Goal: Task Accomplishment & Management: Use online tool/utility

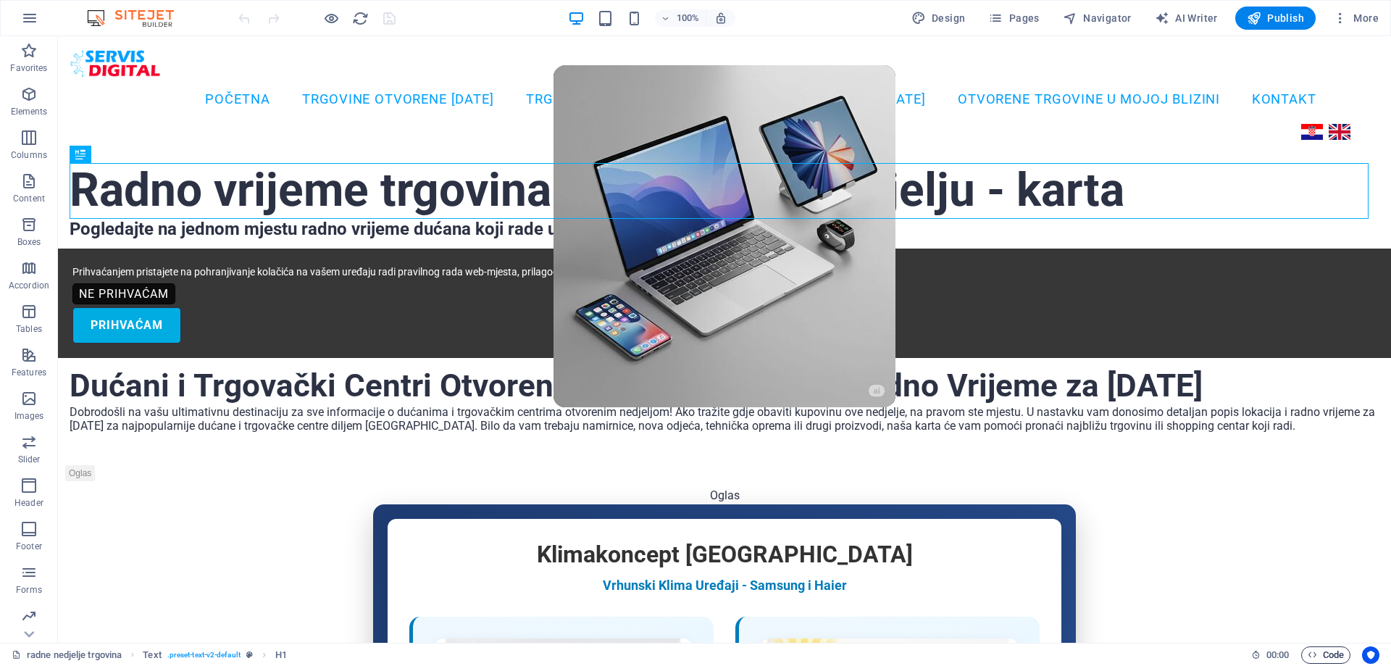
click at [1331, 655] on span "Code" at bounding box center [1326, 654] width 36 height 17
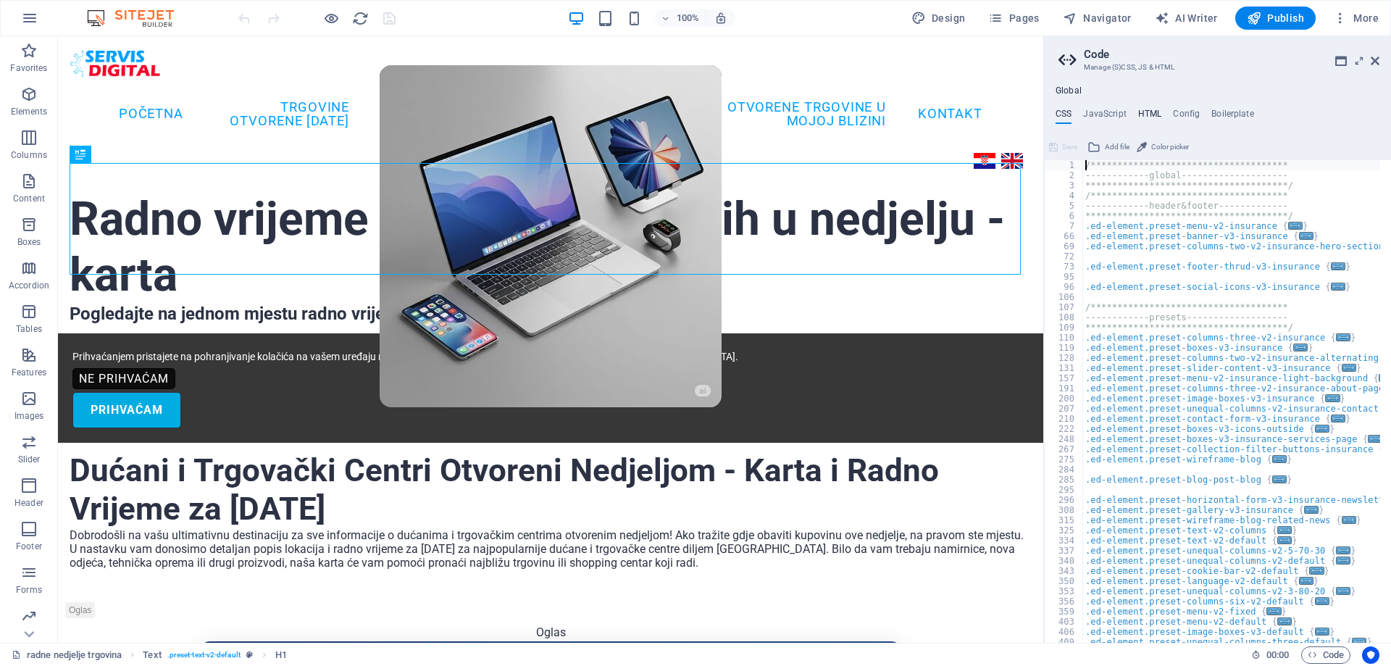
click at [1148, 110] on h4 "HTML" at bounding box center [1151, 117] width 24 height 16
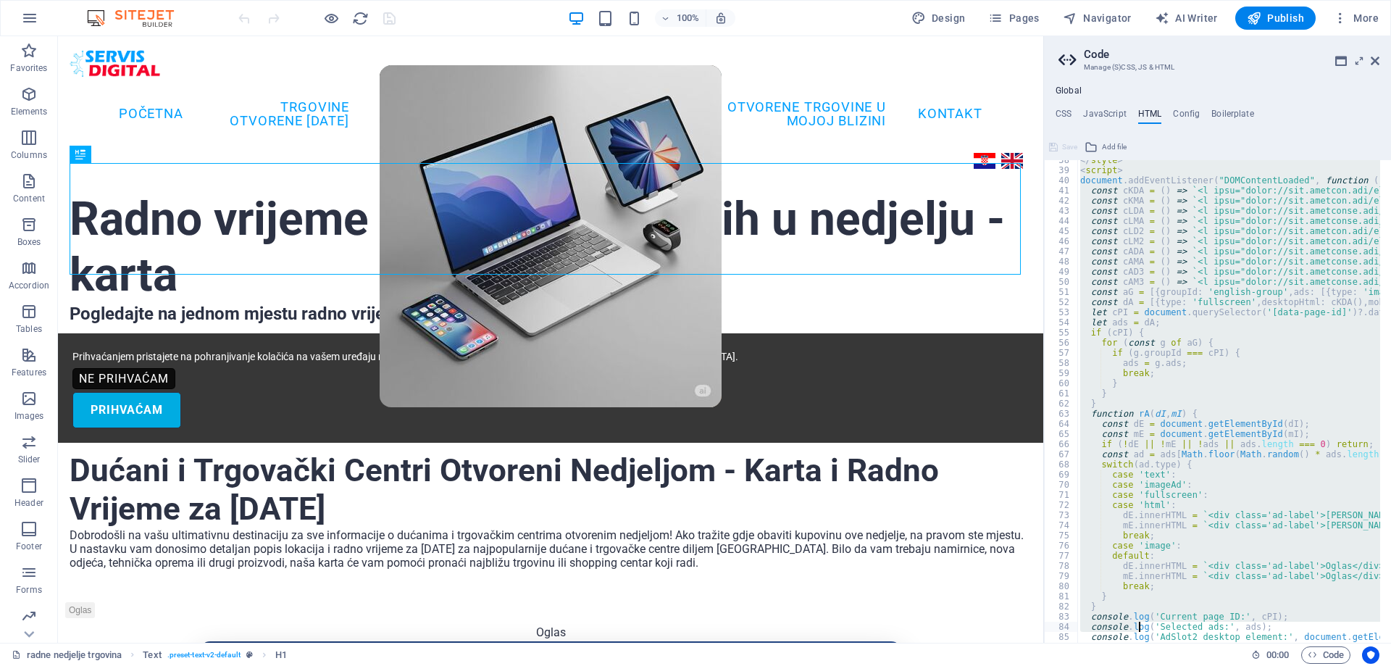
scroll to position [502, 0]
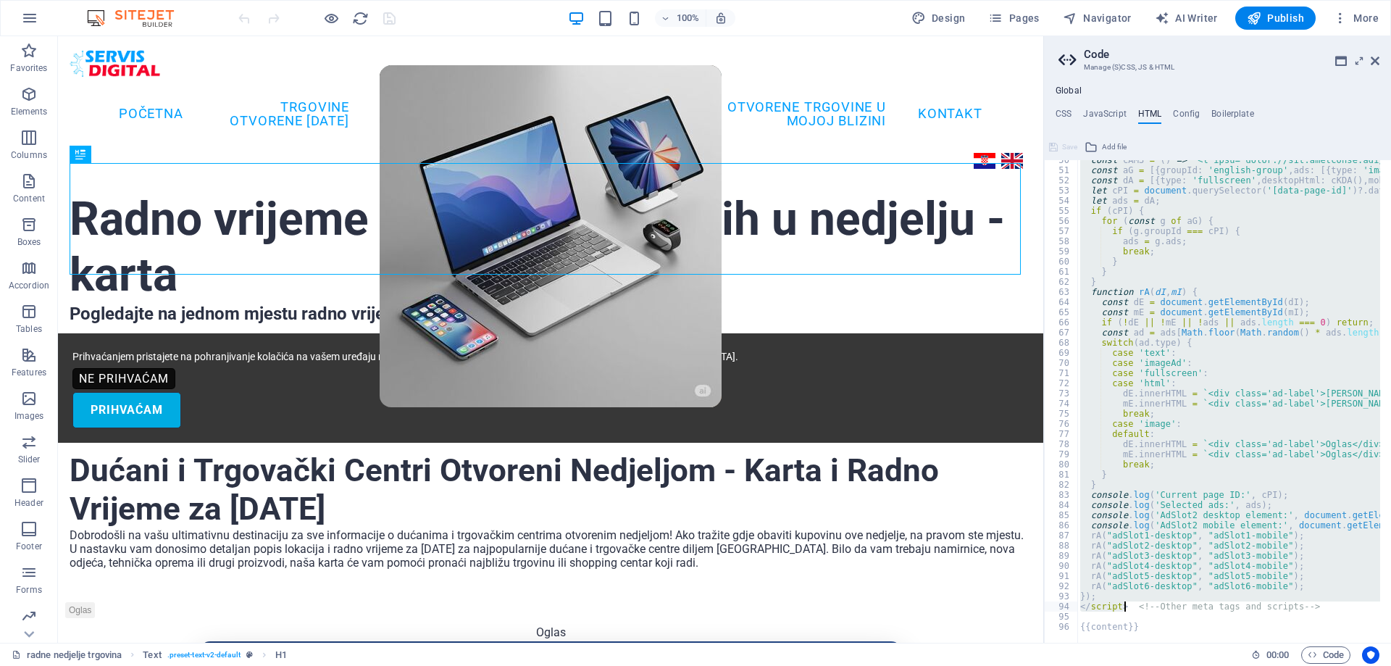
drag, startPoint x: 1082, startPoint y: 162, endPoint x: 1123, endPoint y: 608, distance: 448.3
paste textarea "{{content}}"
type textarea "{{content}} <!-- Other meta tags and scripts -->"
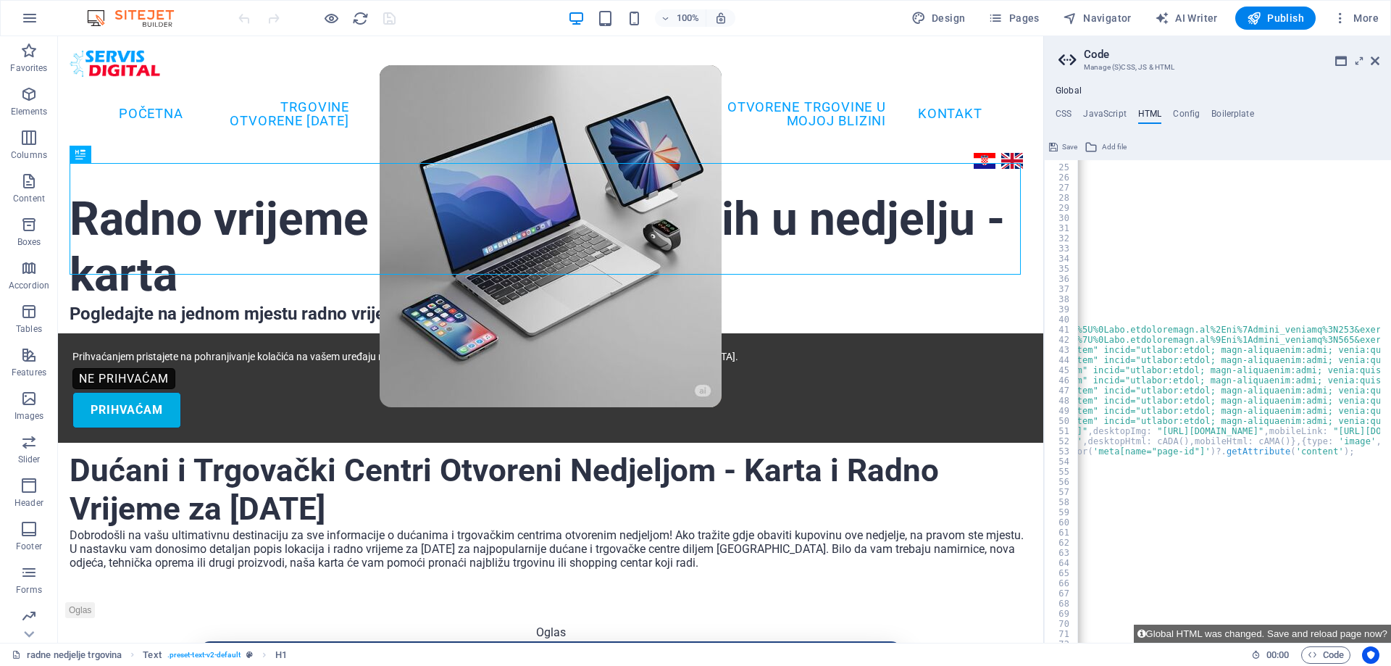
scroll to position [0, 0]
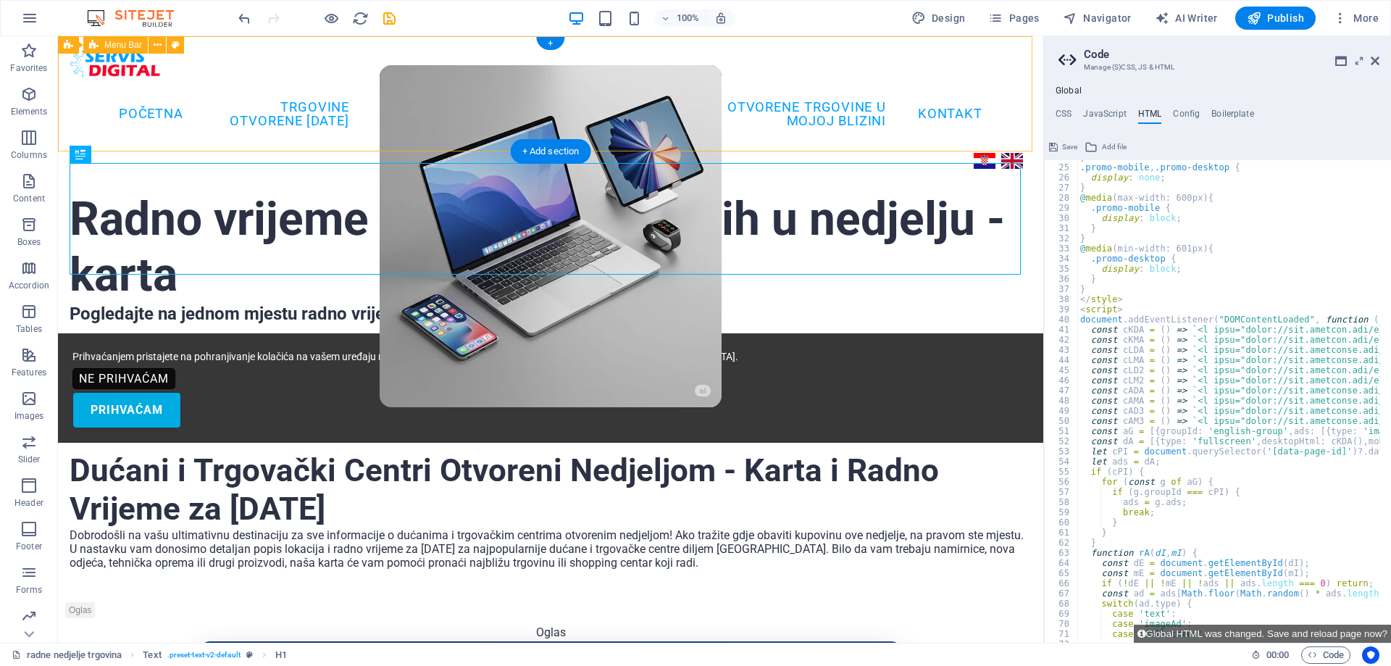
click at [452, 65] on div "Početna TRGOVINE OTVORENE [DATE] TRGOVAČKI CENTRI [DATE] SALONI NAMJEŠTAJA [DAT…" at bounding box center [551, 108] width 986 height 144
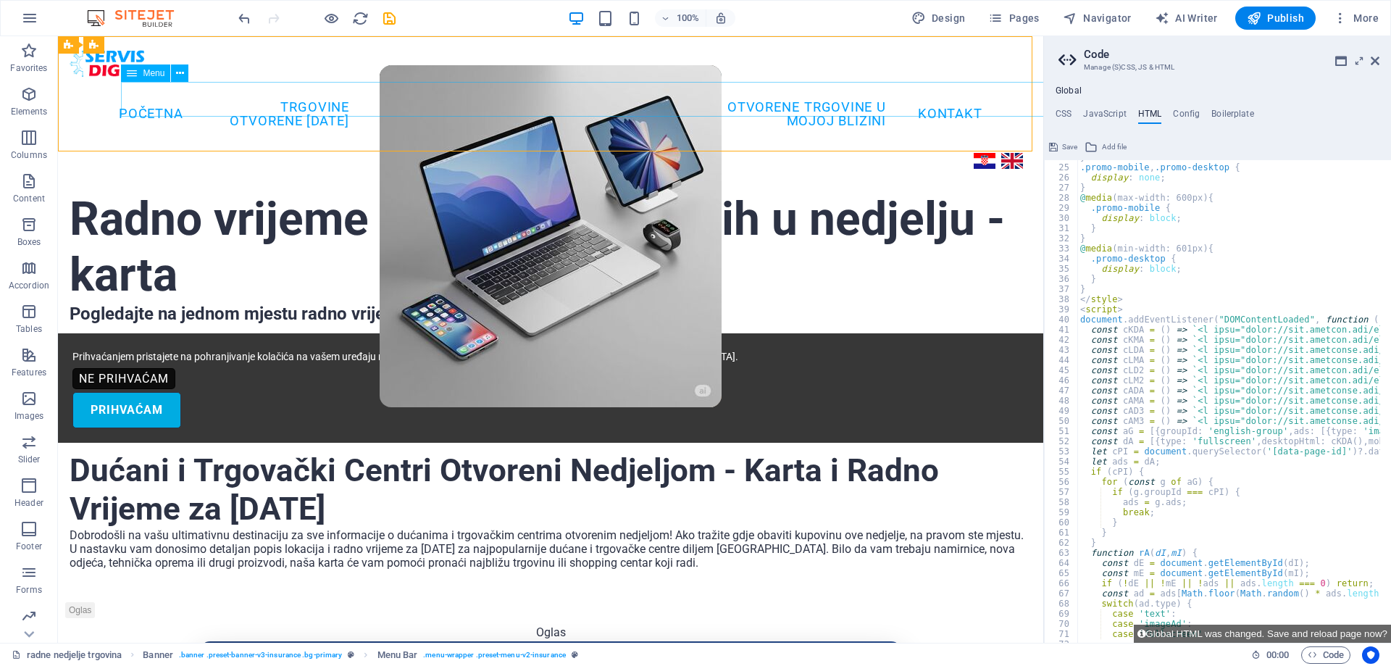
click at [154, 78] on span "Menu" at bounding box center [154, 73] width 22 height 9
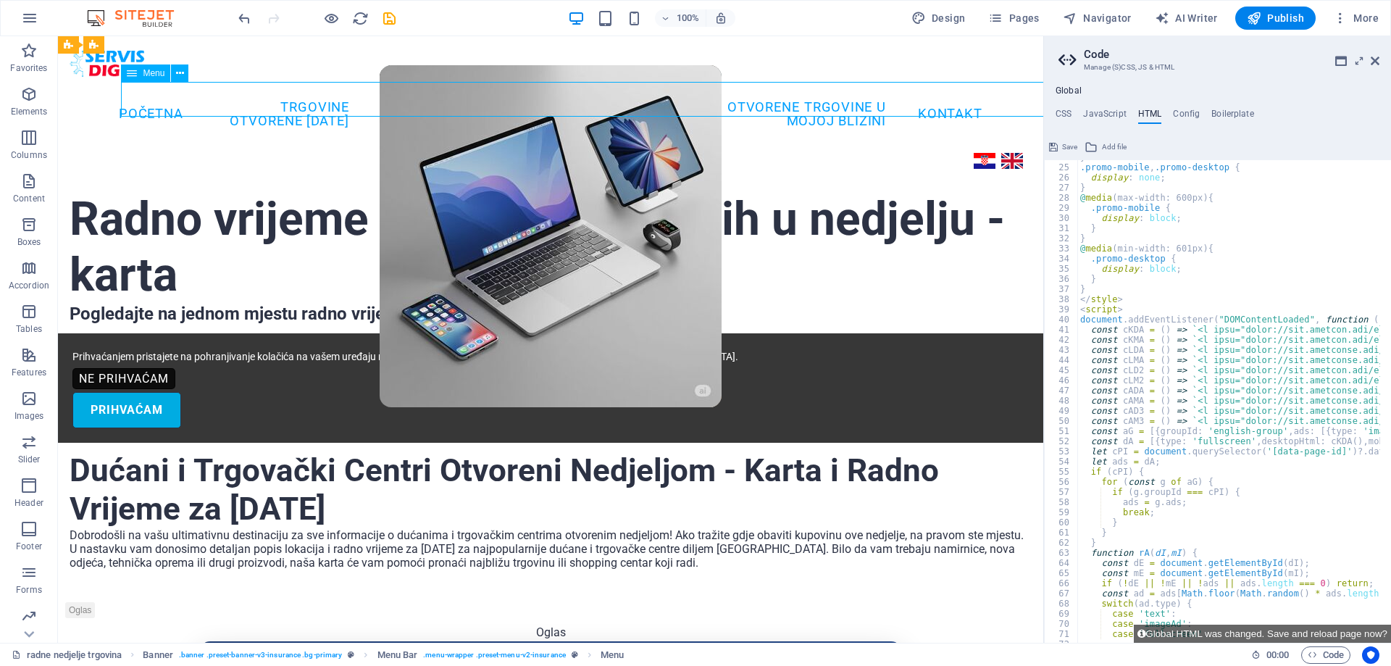
click at [154, 78] on span "Menu" at bounding box center [154, 73] width 22 height 9
select select
select select "1"
select select
select select "2"
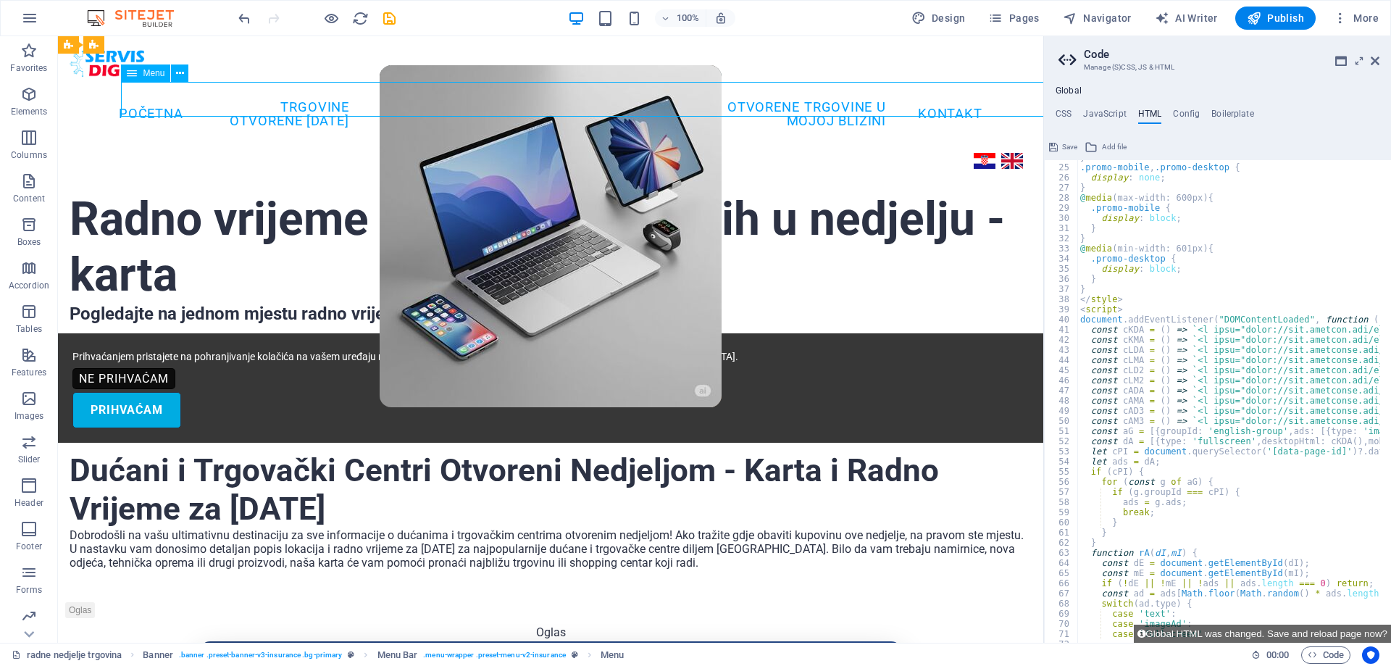
select select
select select "3"
select select
select select "6"
select select
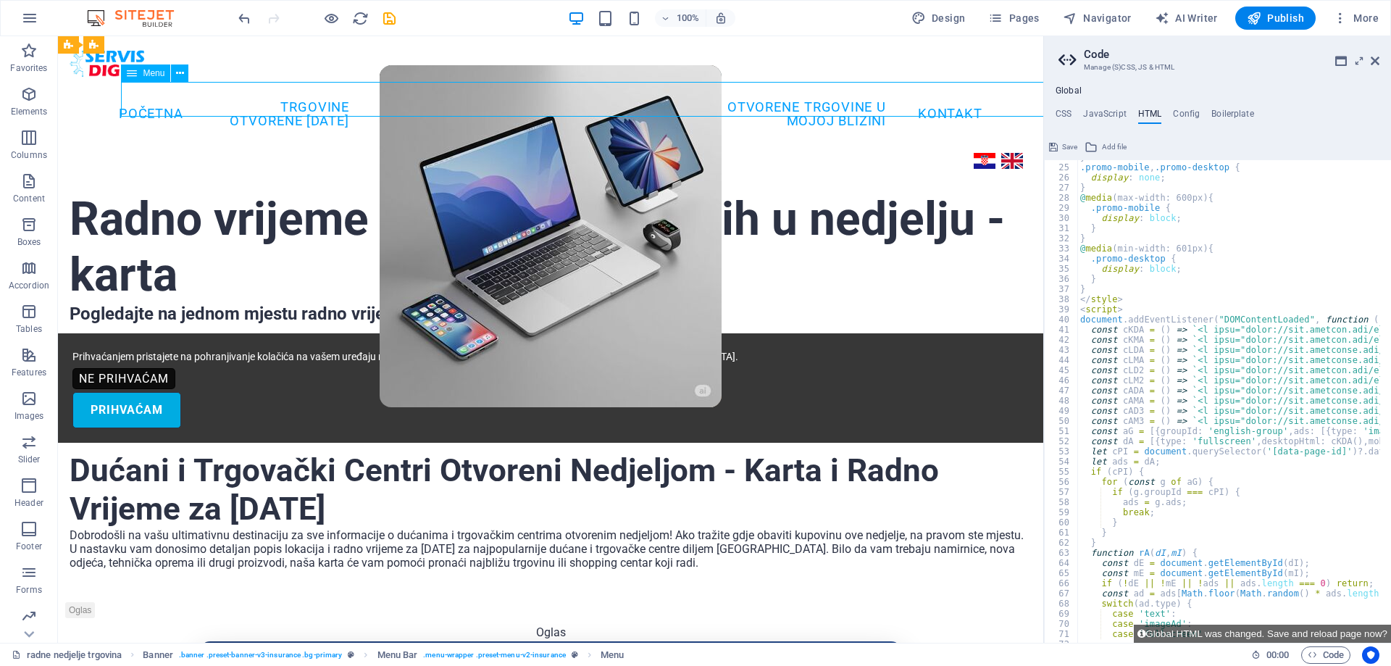
select select "7"
select select
select select "8"
select select
select select "9"
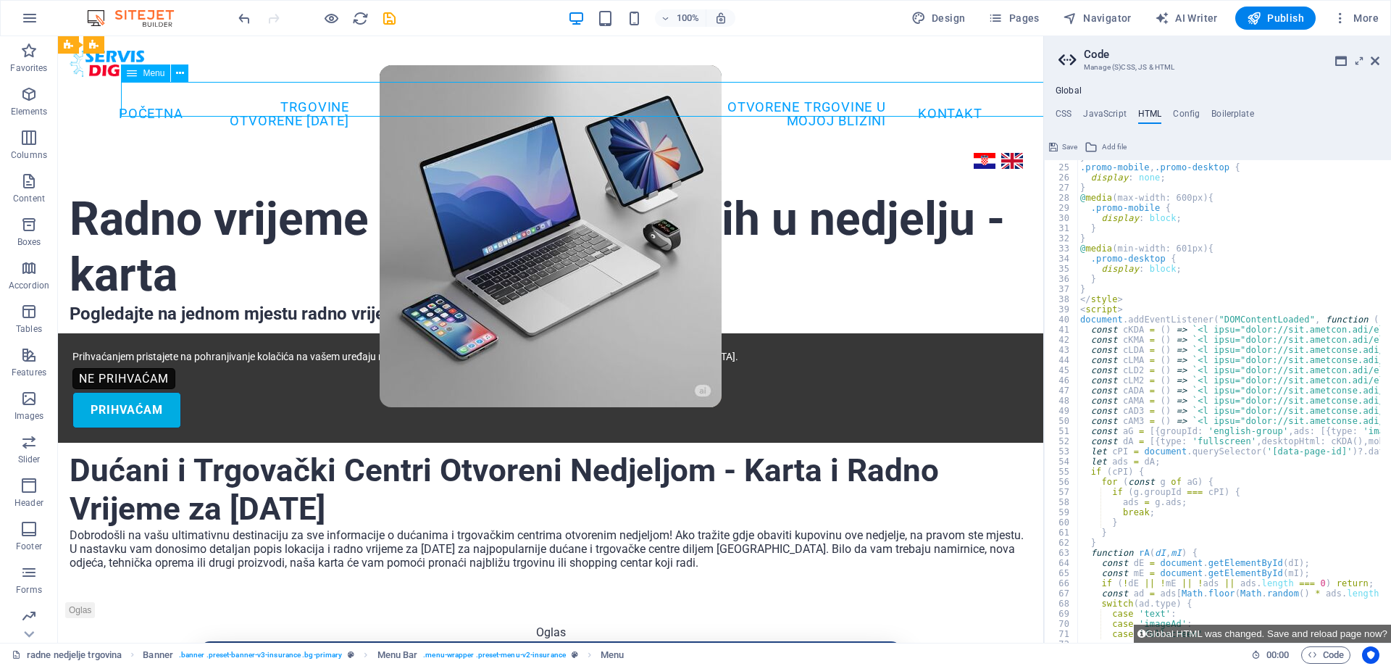
select select
select select "10"
select select
select select "11"
select select
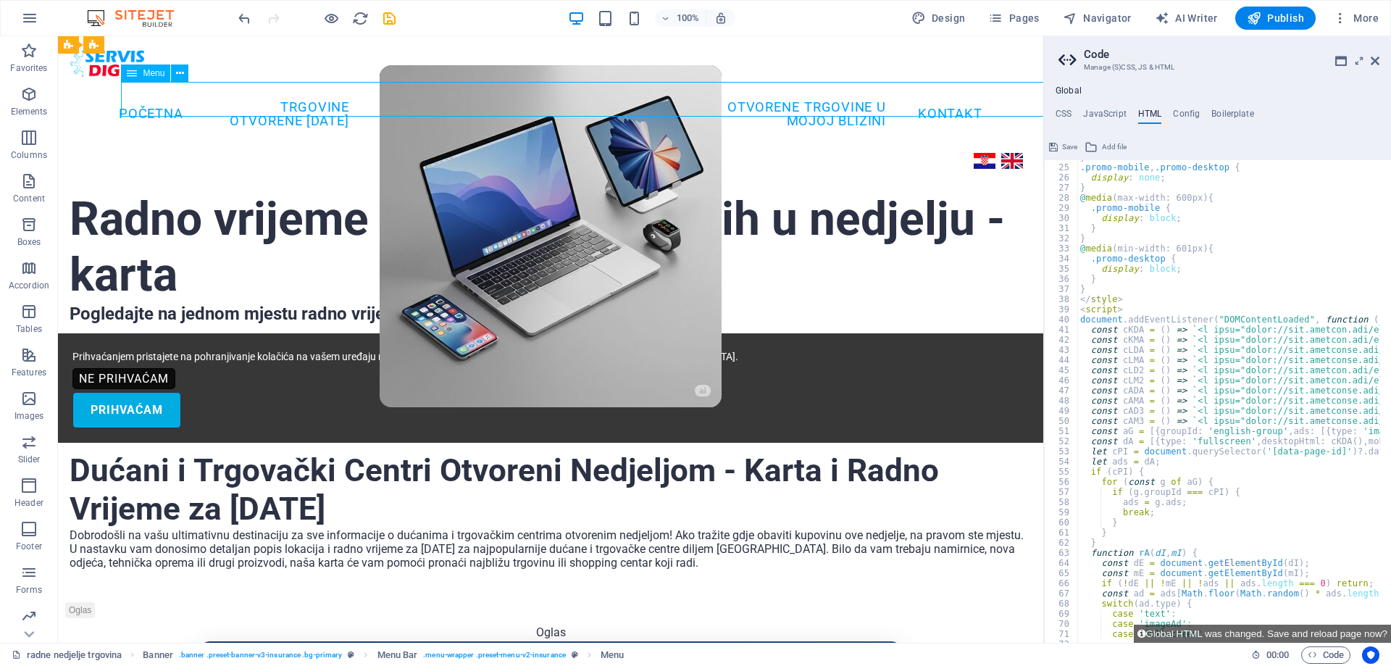
select select "12"
select select
select select "13"
select select
select select "15"
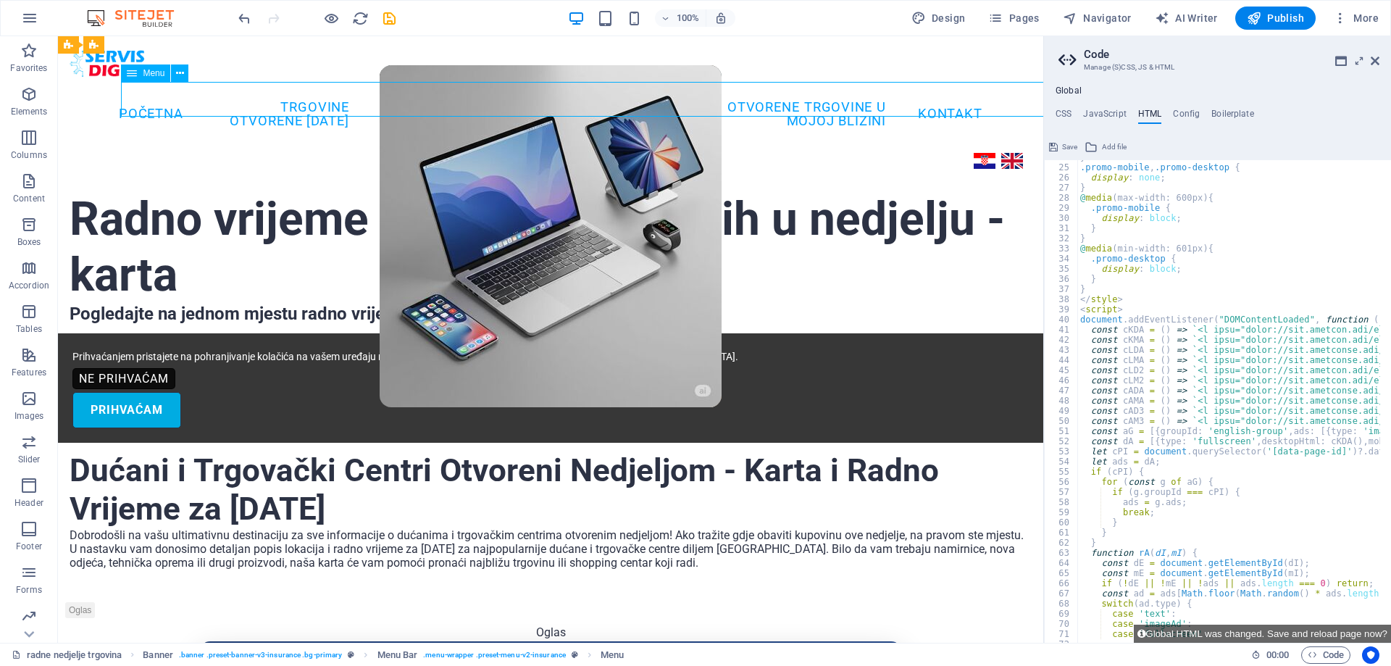
select select
select select "16"
select select
select select "17"
select select
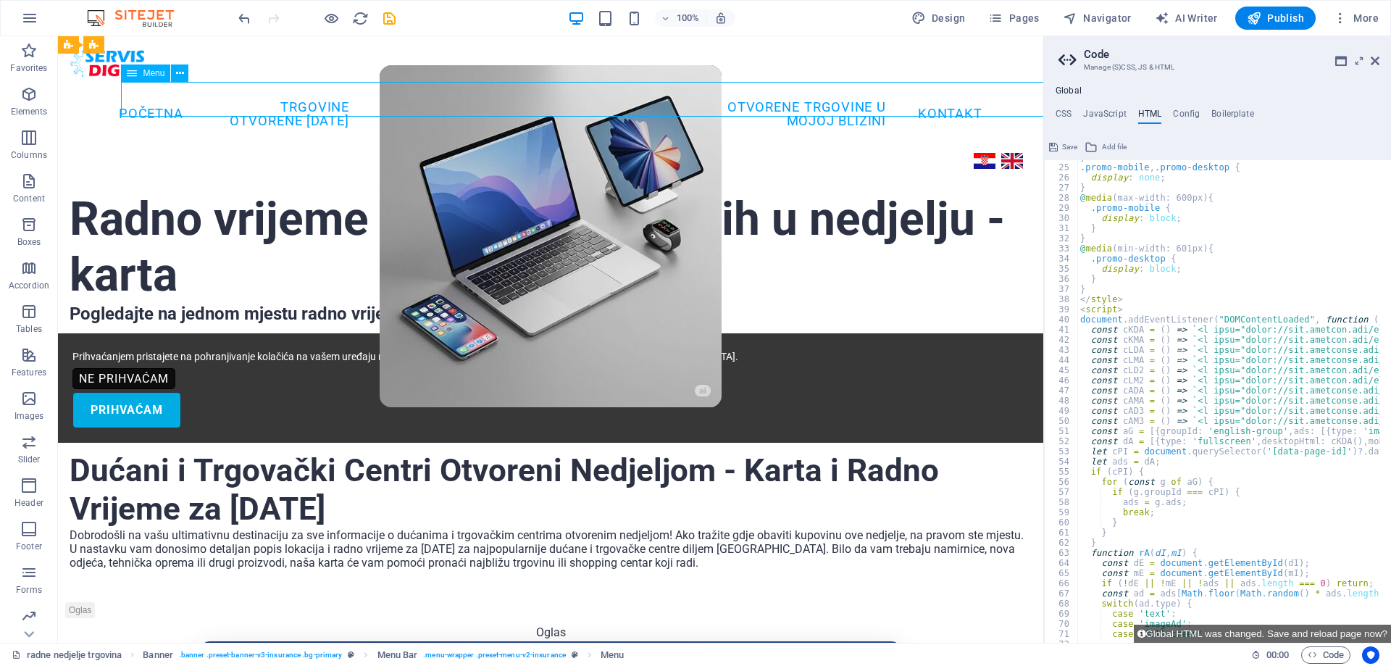
select select "18"
select select
select select "19"
select select
select select "20"
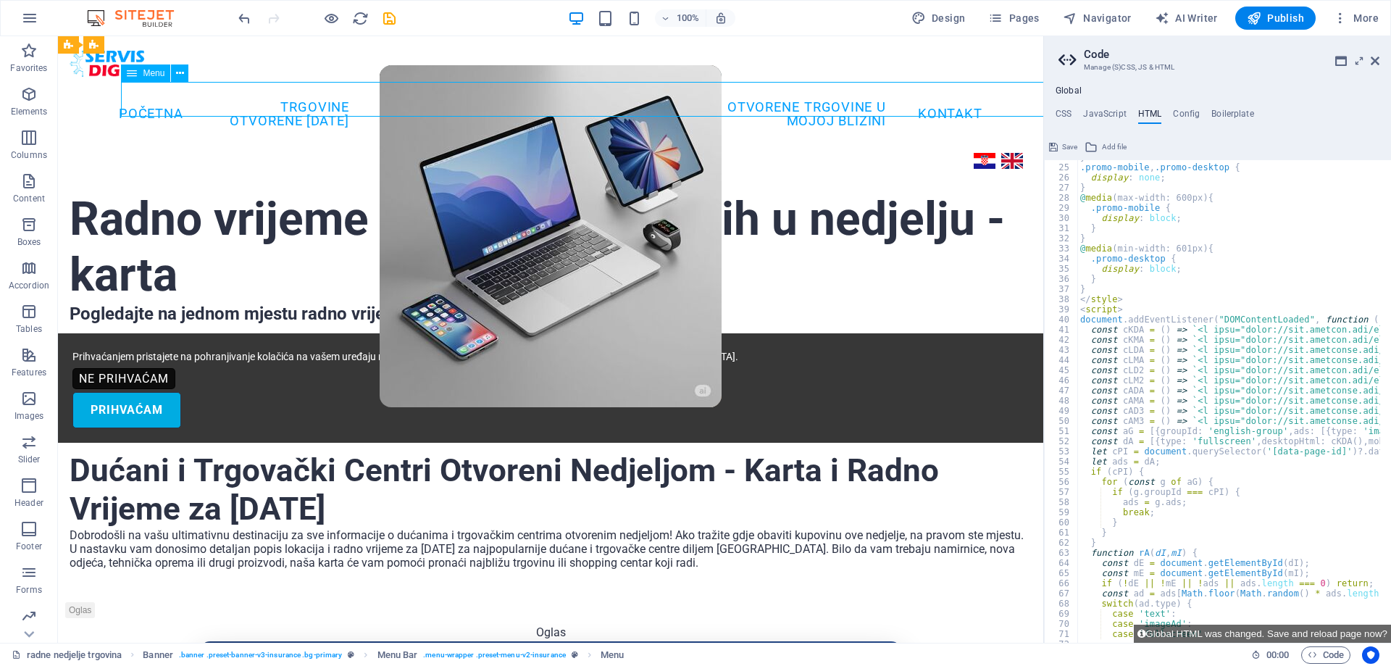
select select
select select "14"
select select
select select "21"
select select
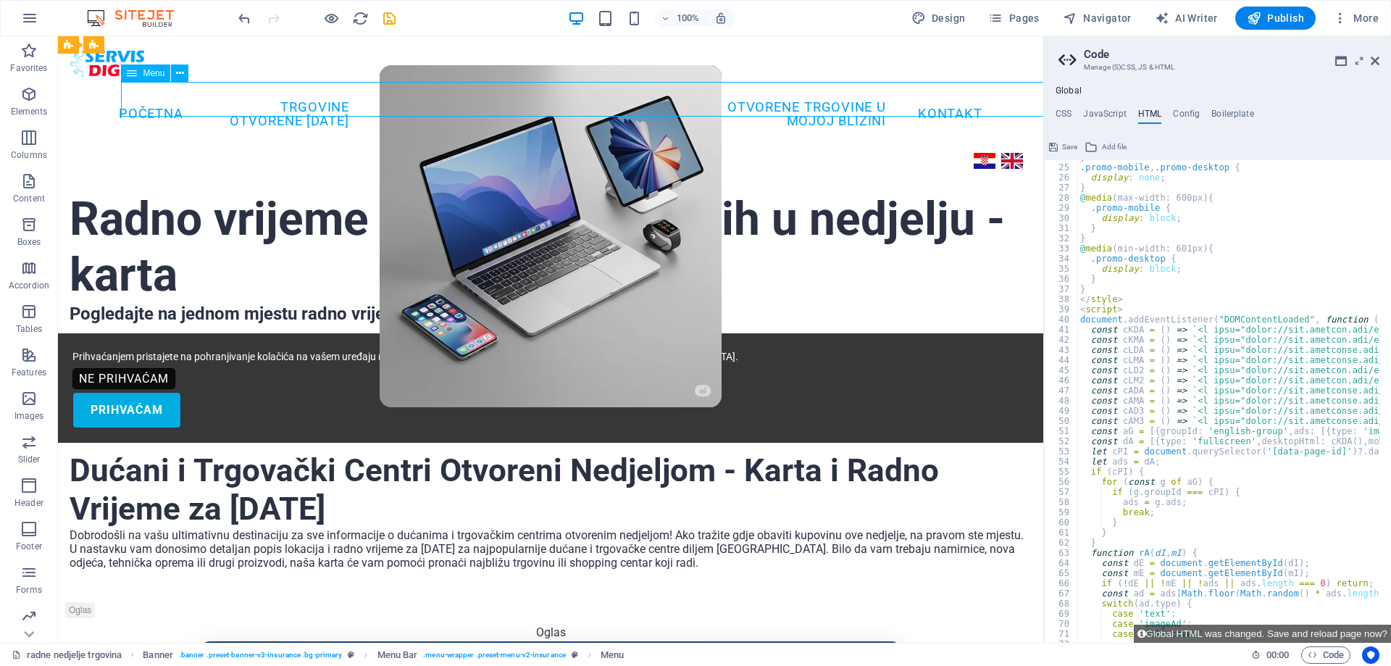
select select "22"
select select
select select "23"
select select
select select "24"
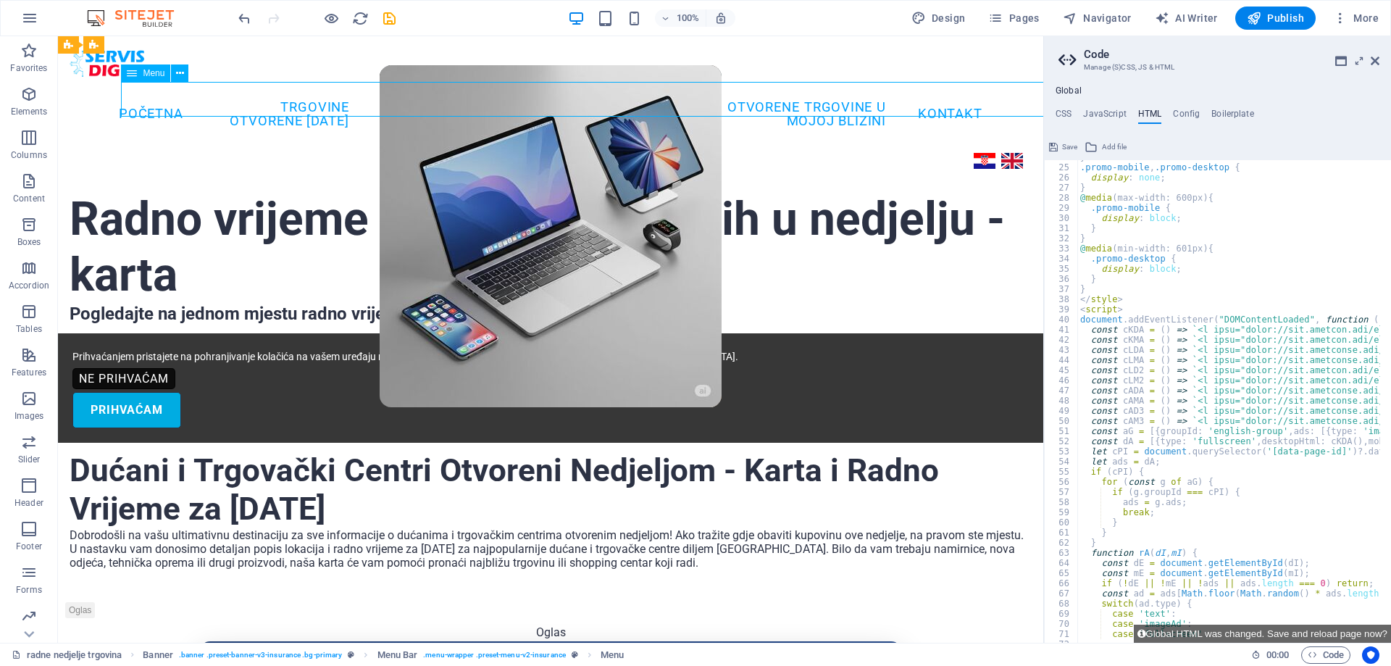
select select
select select "4"
select select
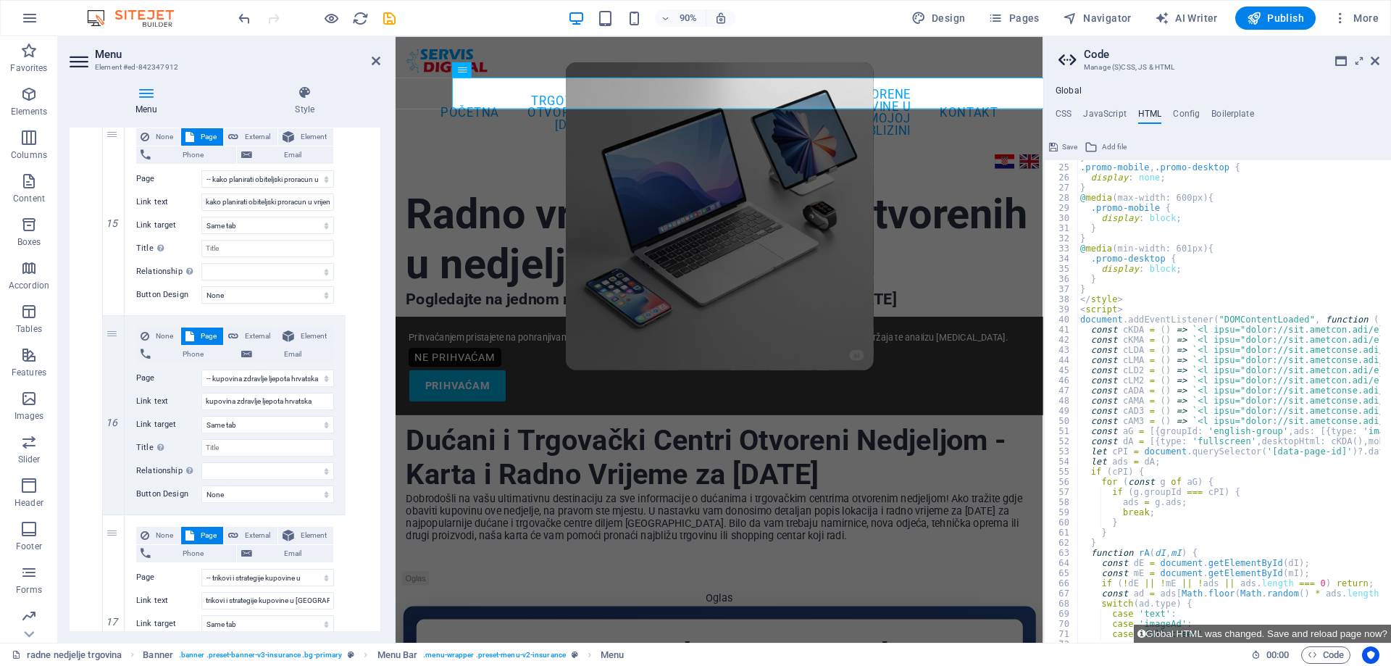
scroll to position [4051, 0]
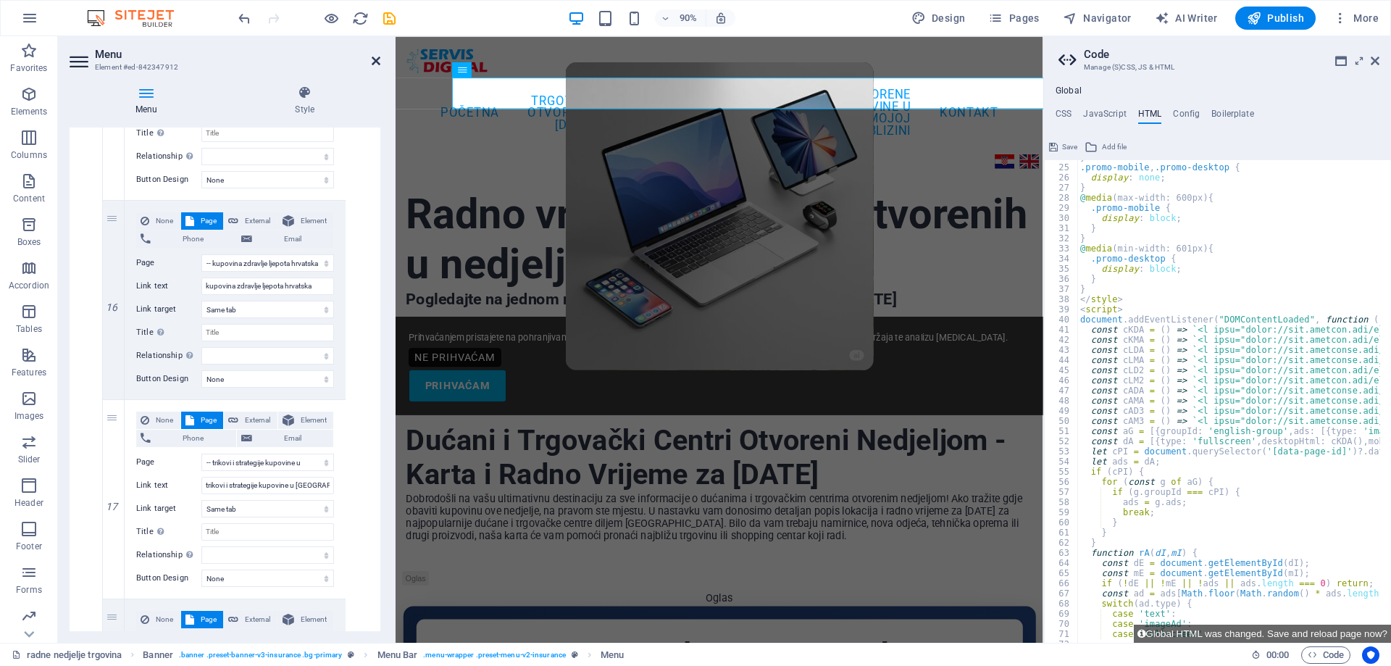
drag, startPoint x: 377, startPoint y: 61, endPoint x: 320, endPoint y: 20, distance: 69.6
click at [377, 61] on icon at bounding box center [376, 61] width 9 height 12
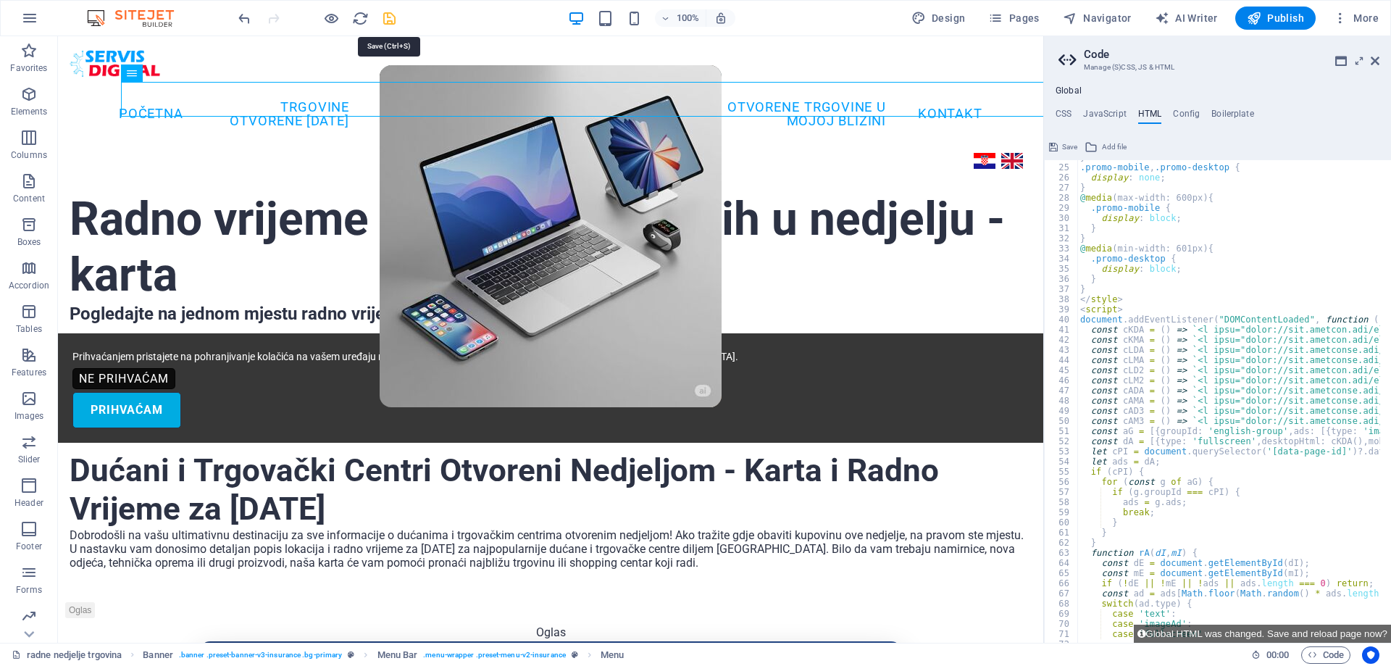
click at [390, 18] on icon "save" at bounding box center [389, 18] width 17 height 17
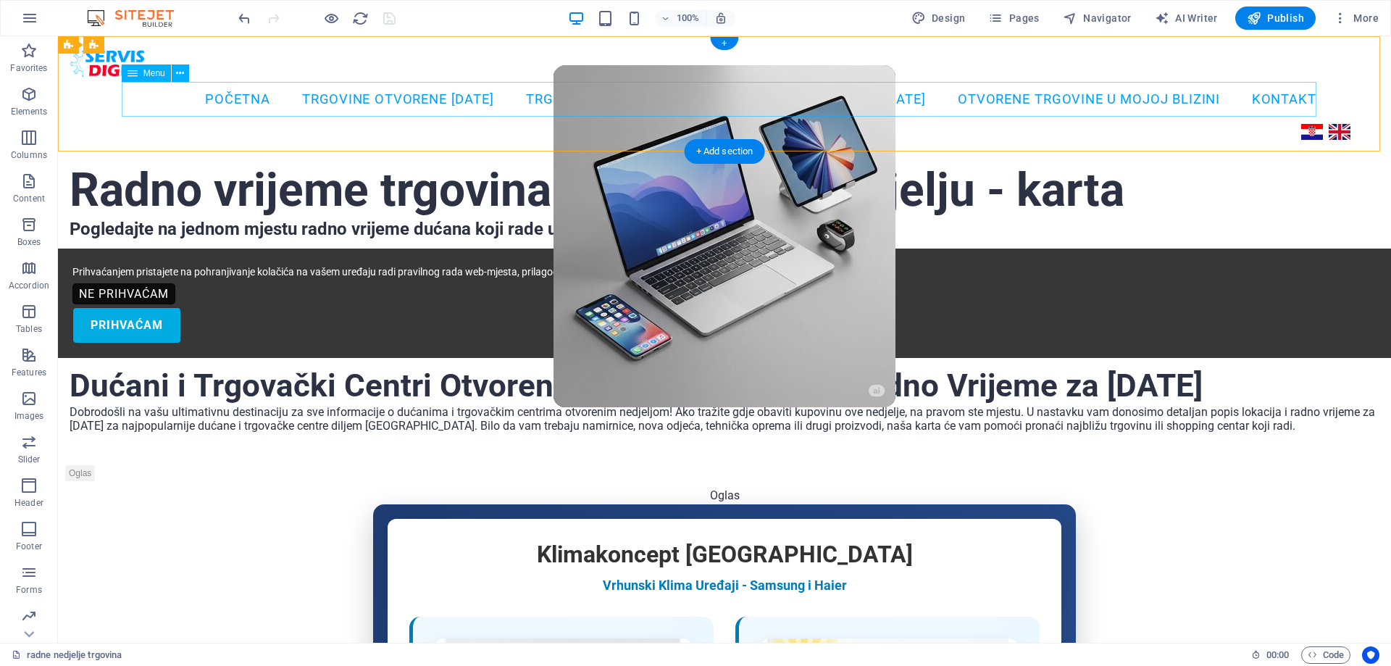
click at [174, 101] on nav "Početna TRGOVINE OTVORENE [DATE] TRGOVAČKI CENTRI [DATE] SALONI NAMJEŠTAJA [DAT…" at bounding box center [724, 99] width 1205 height 35
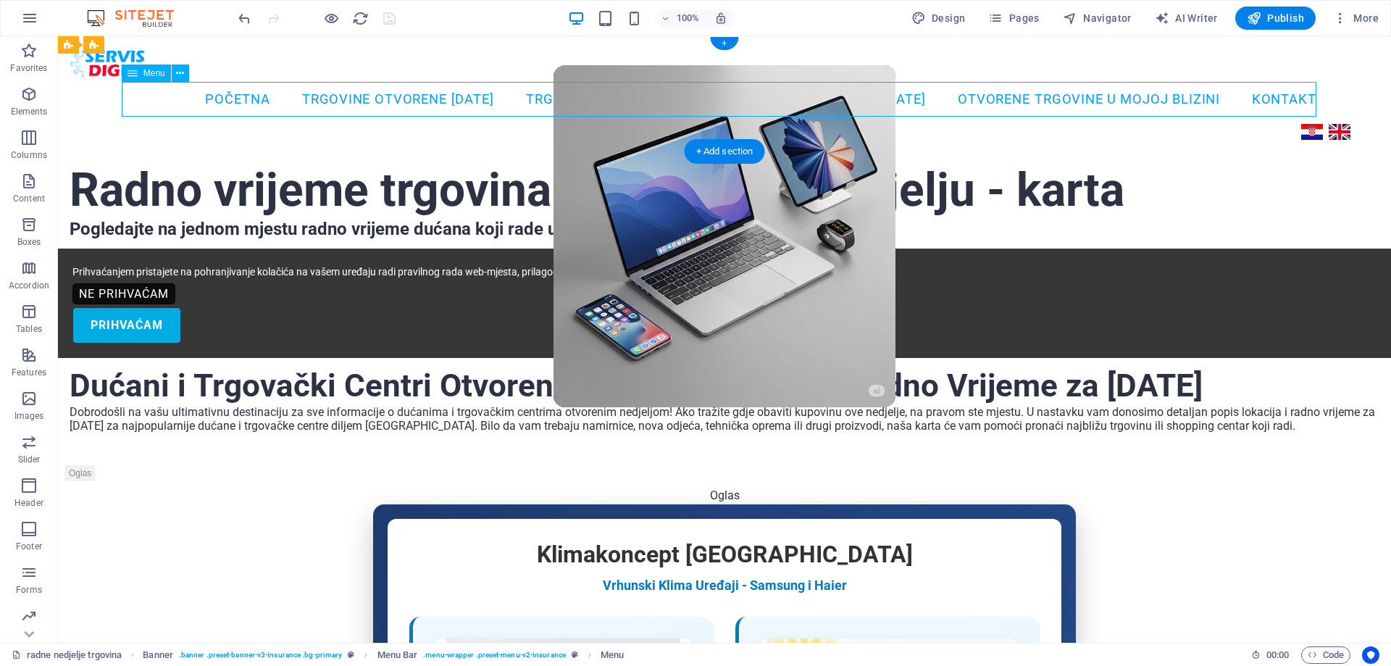
click at [174, 101] on nav "Početna TRGOVINE OTVORENE [DATE] TRGOVAČKI CENTRI [DATE] SALONI NAMJEŠTAJA [DAT…" at bounding box center [724, 99] width 1205 height 35
select select
select select "1"
select select
select select "2"
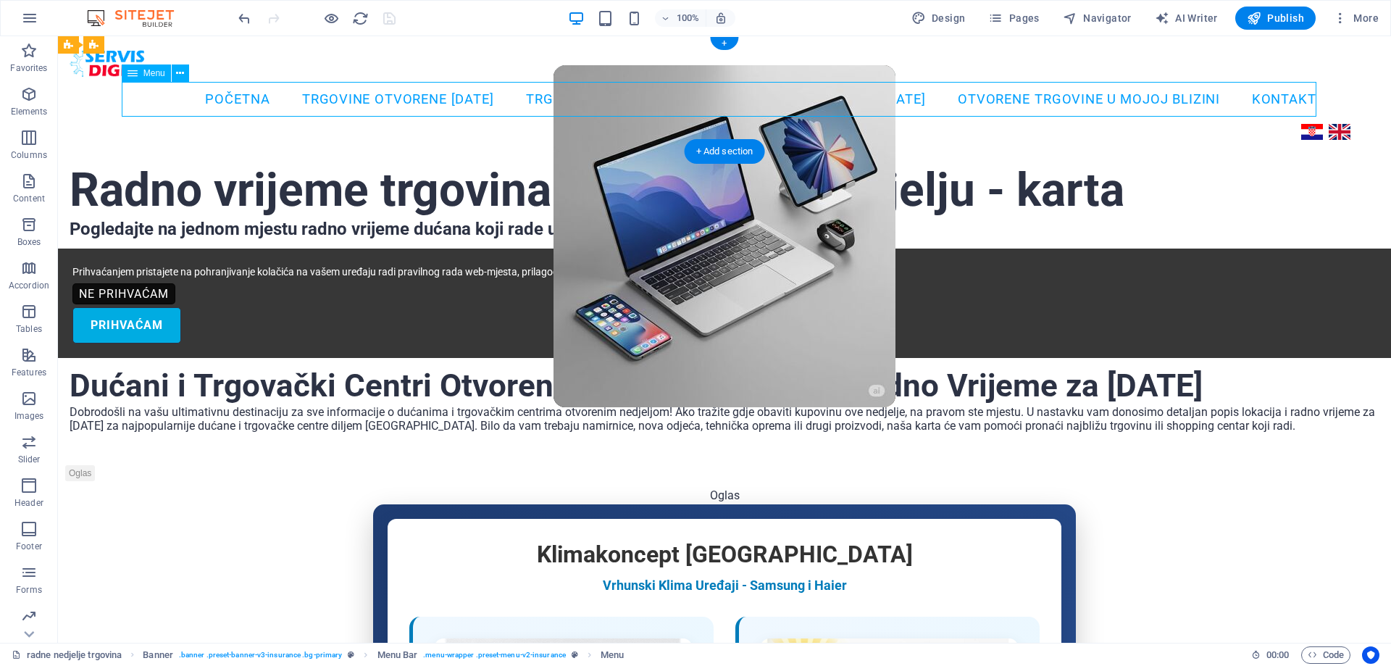
select select
select select "3"
select select
select select "6"
select select
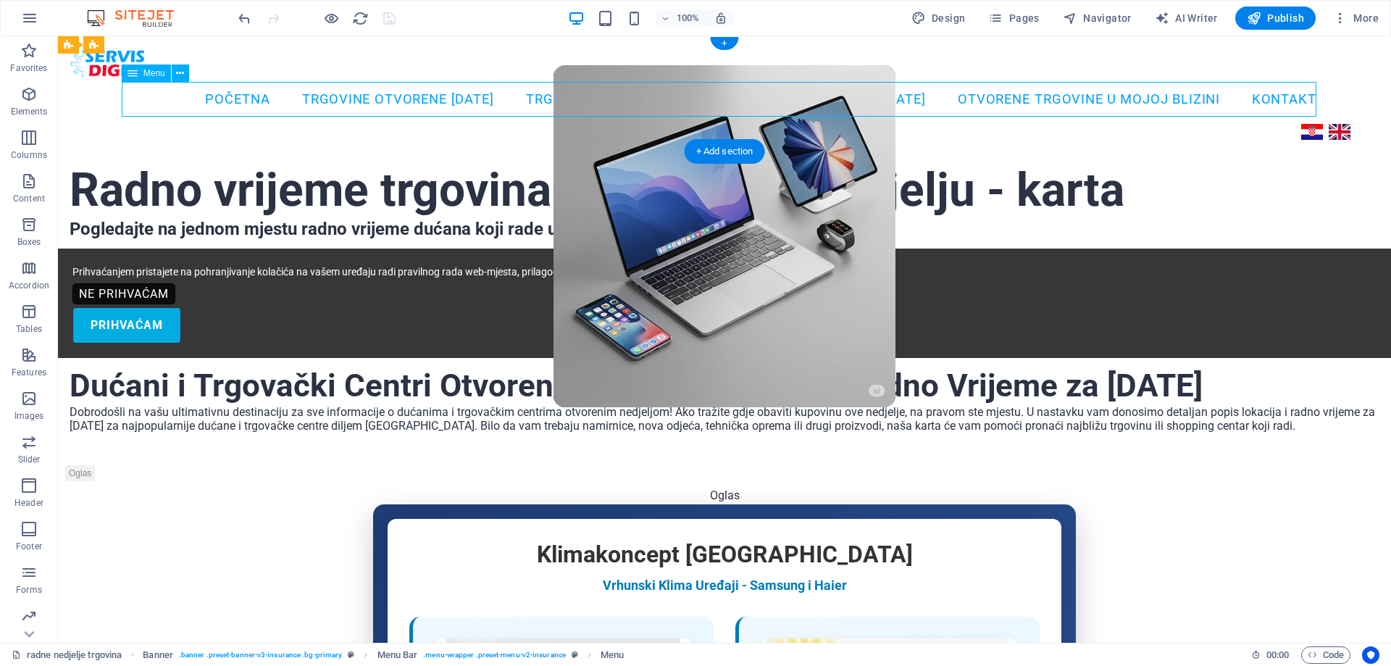
select select "7"
select select
select select "8"
select select
select select "9"
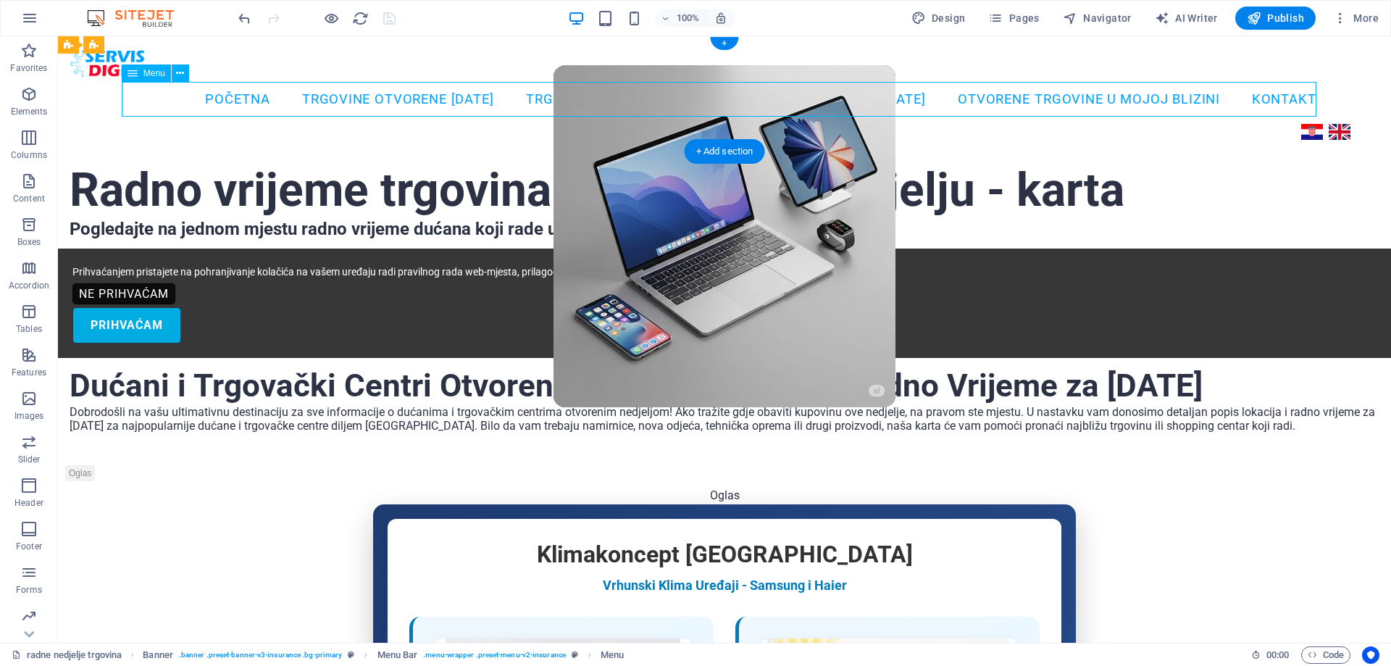
select select
select select "10"
select select
select select "11"
select select
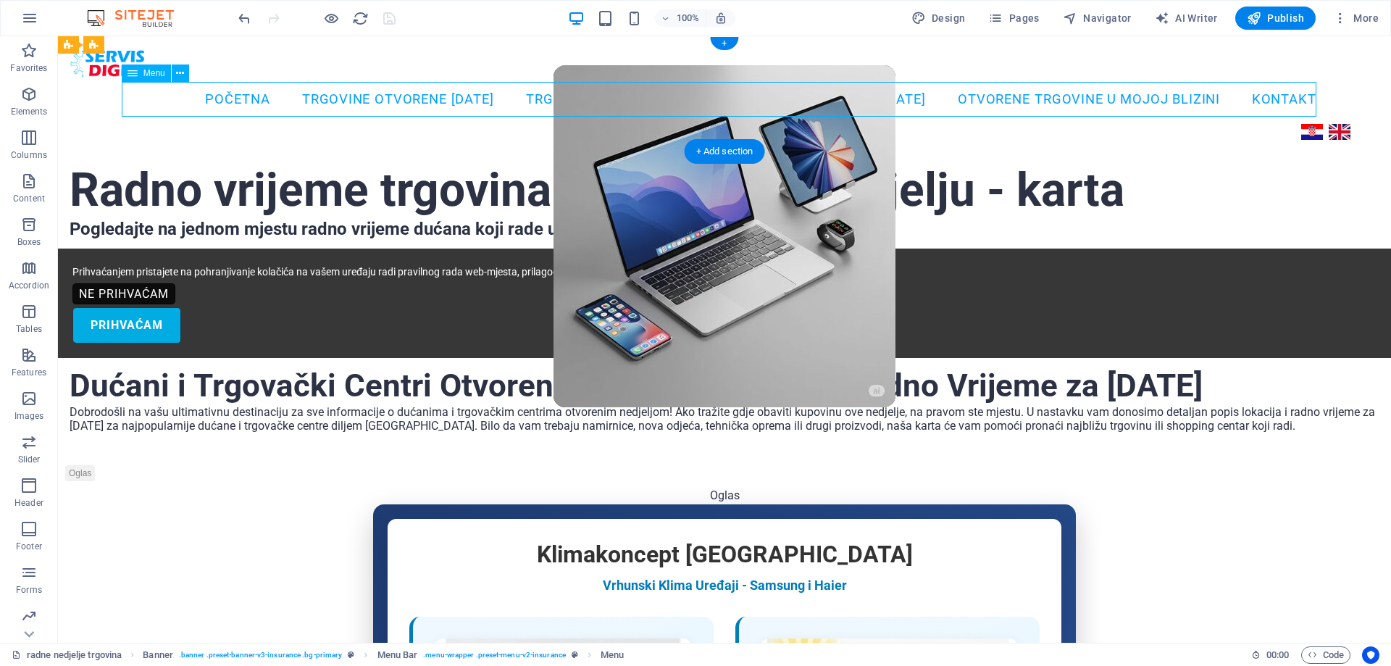
select select "12"
select select
select select "13"
select select
select select "15"
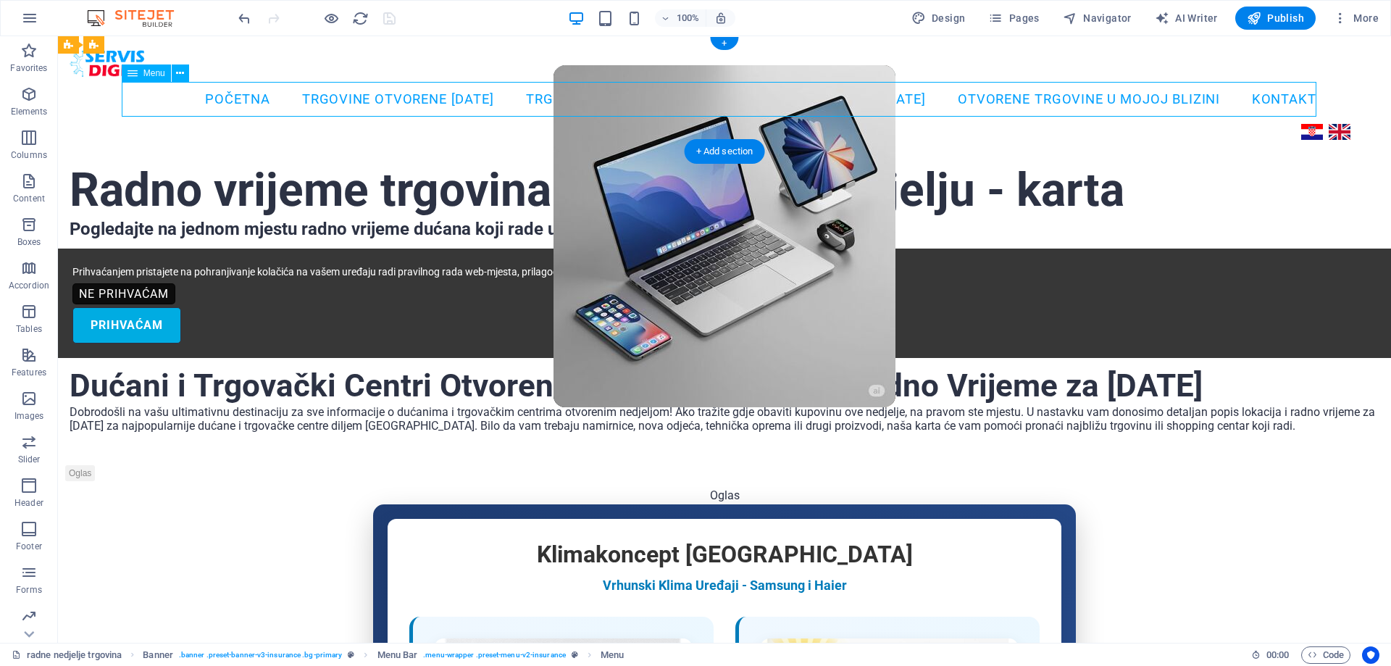
select select
select select "16"
select select
select select "17"
select select
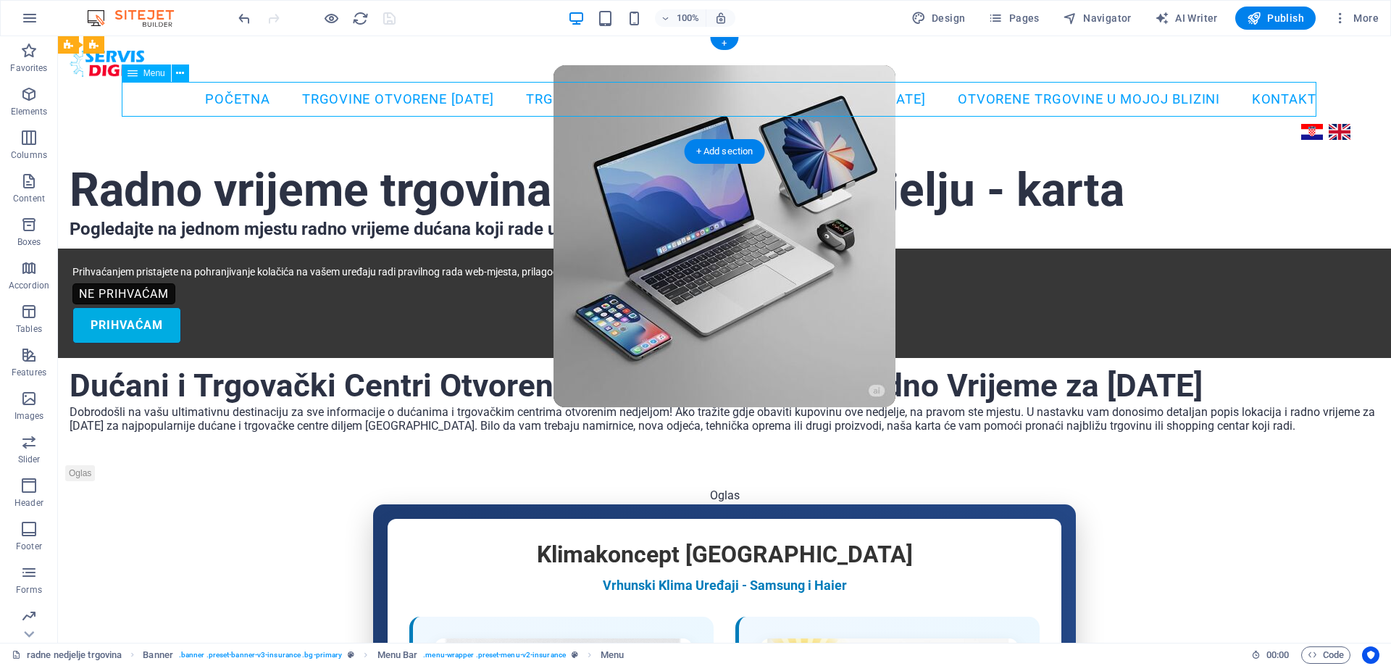
select select "18"
select select
select select "19"
select select
select select "20"
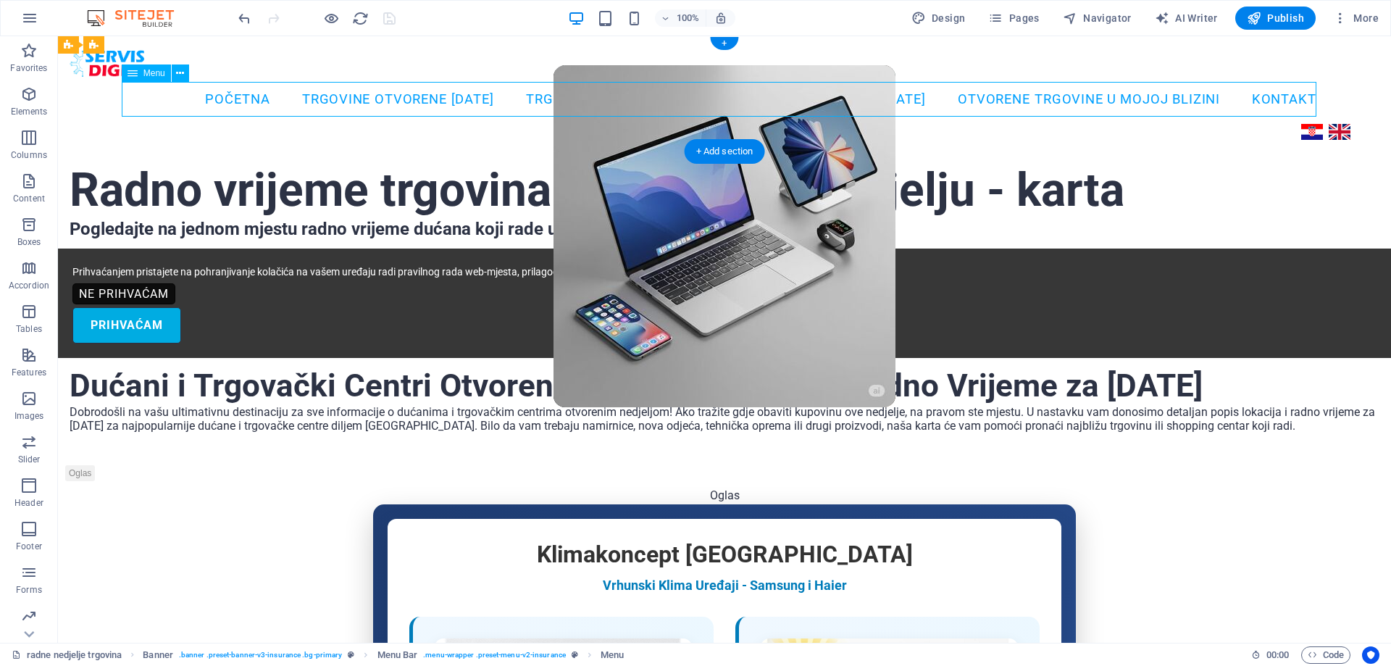
select select
select select "14"
select select
select select "21"
select select
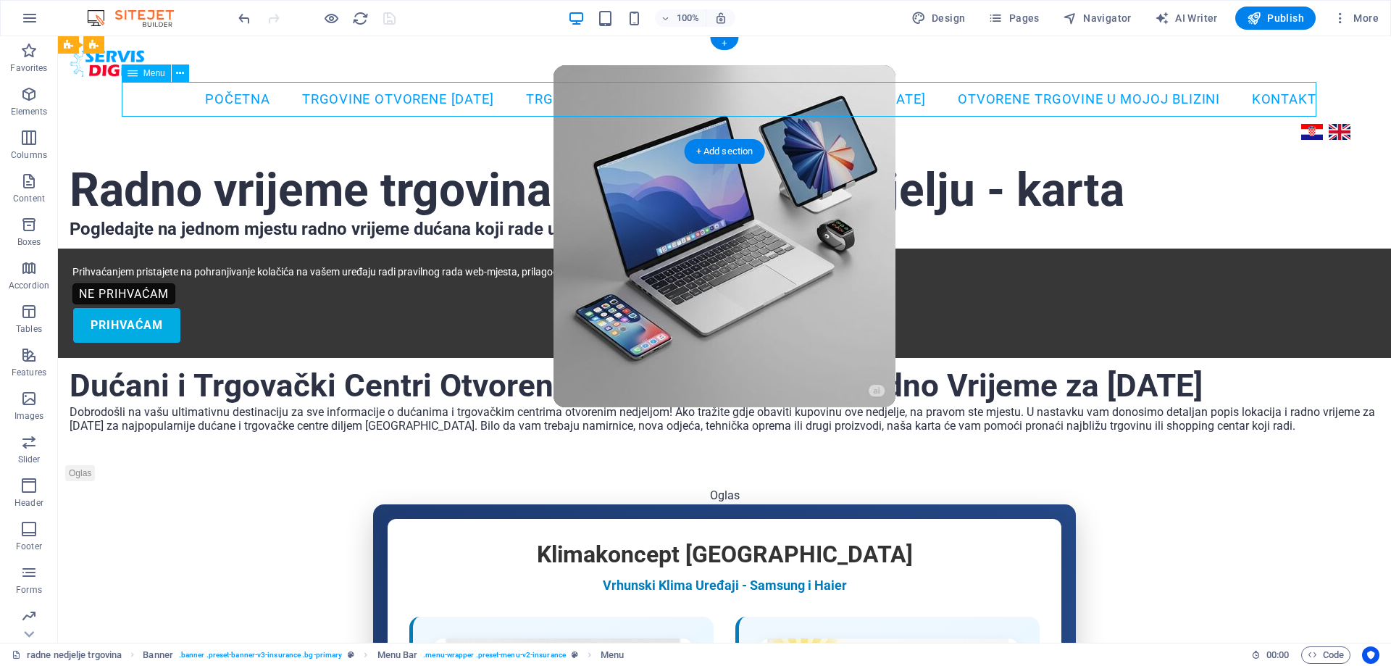
select select "22"
select select
select select "23"
select select
select select "24"
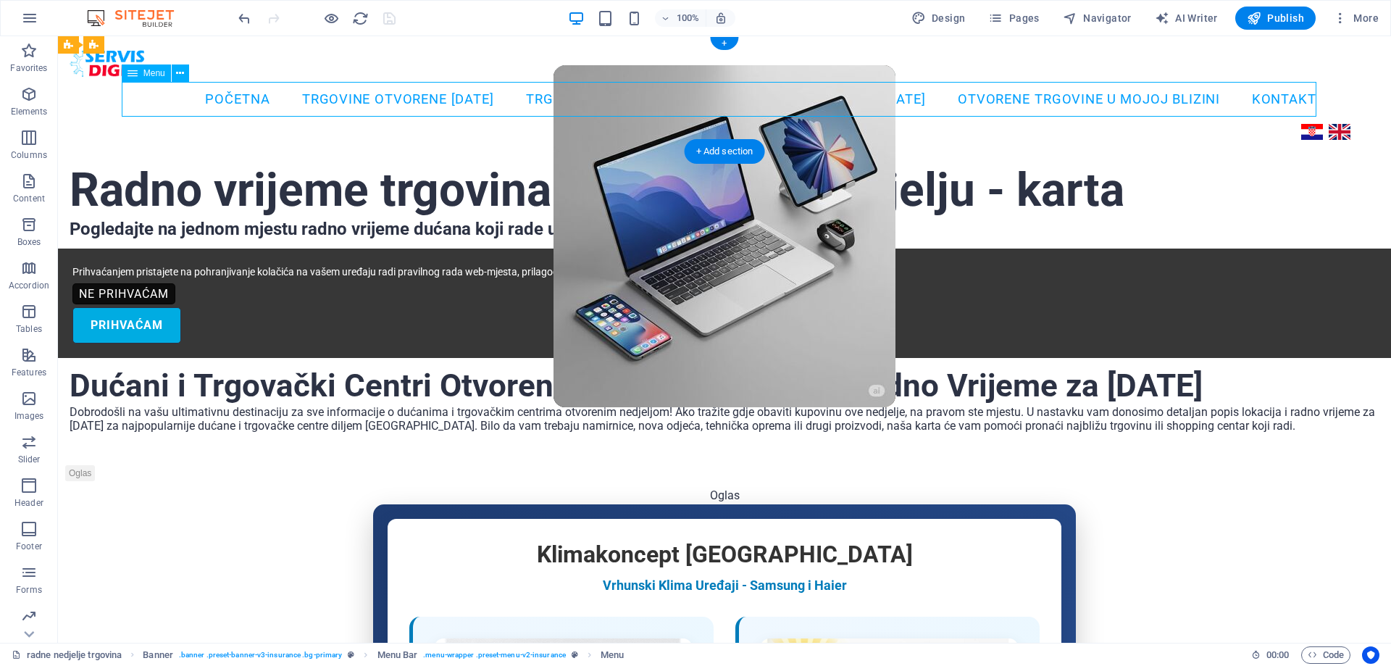
select select
select select "4"
select select
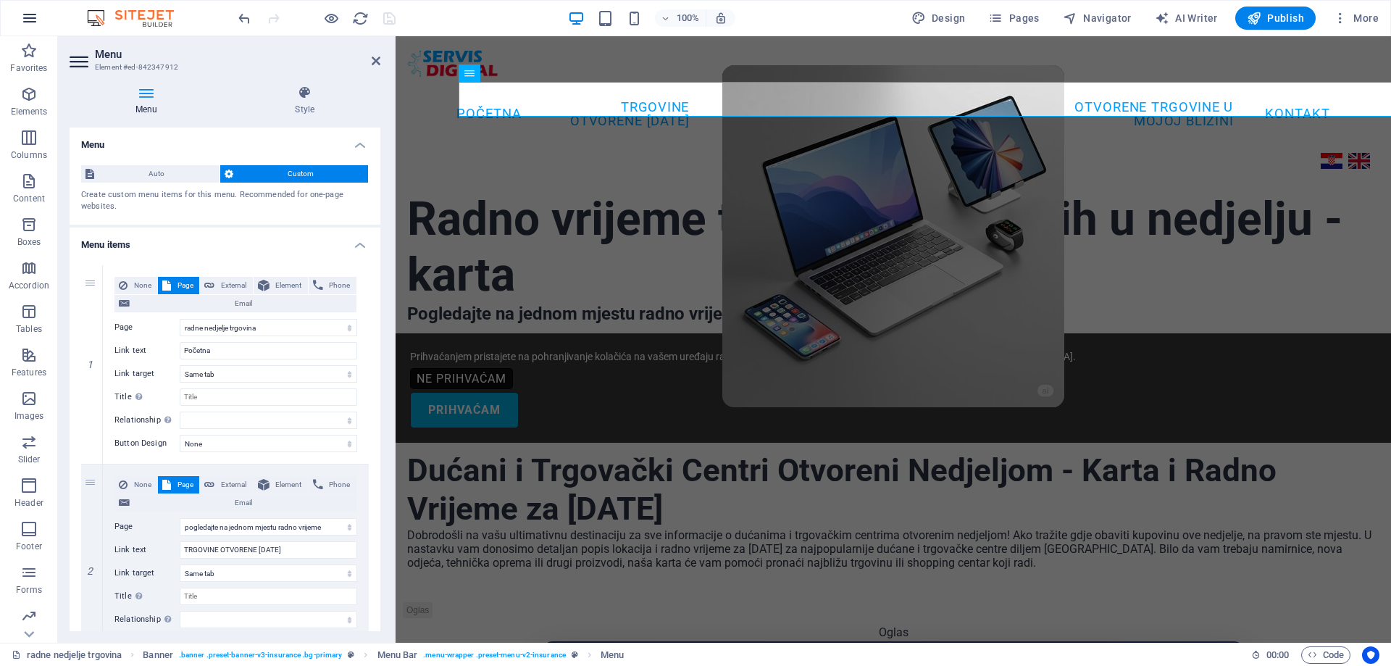
click at [29, 14] on icon "button" at bounding box center [29, 17] width 17 height 17
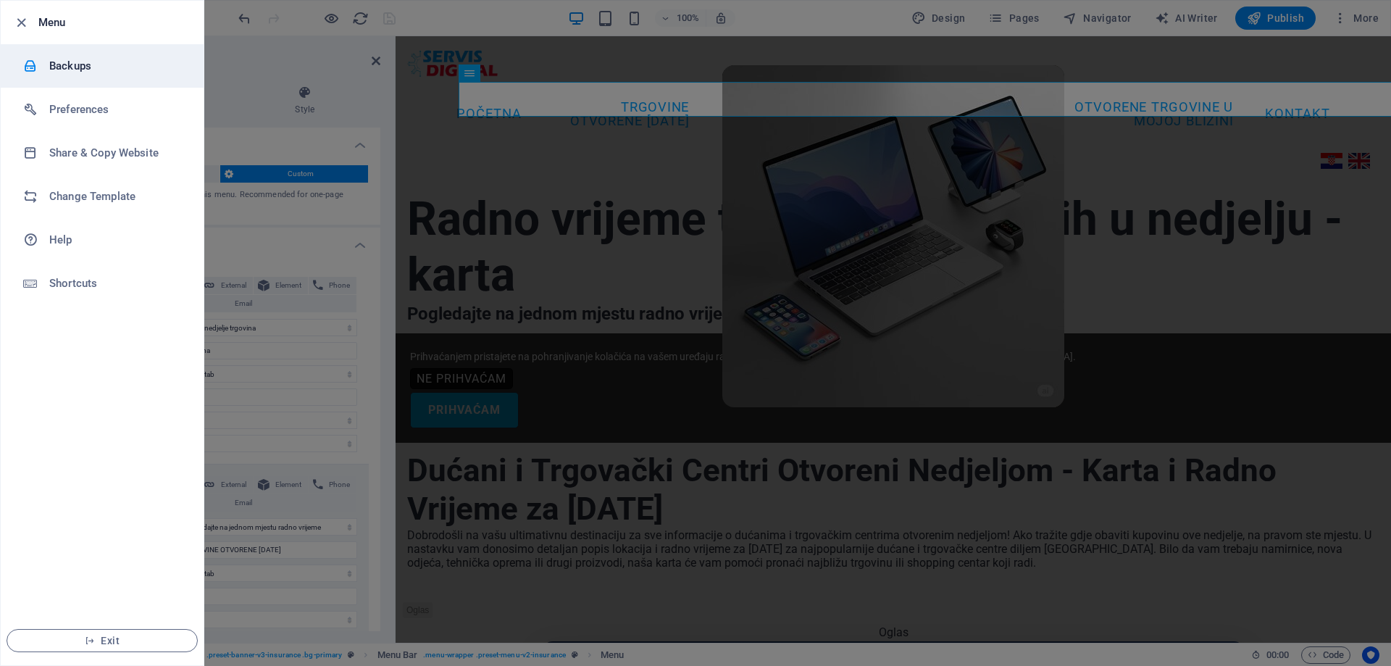
click at [49, 59] on div at bounding box center [36, 66] width 26 height 14
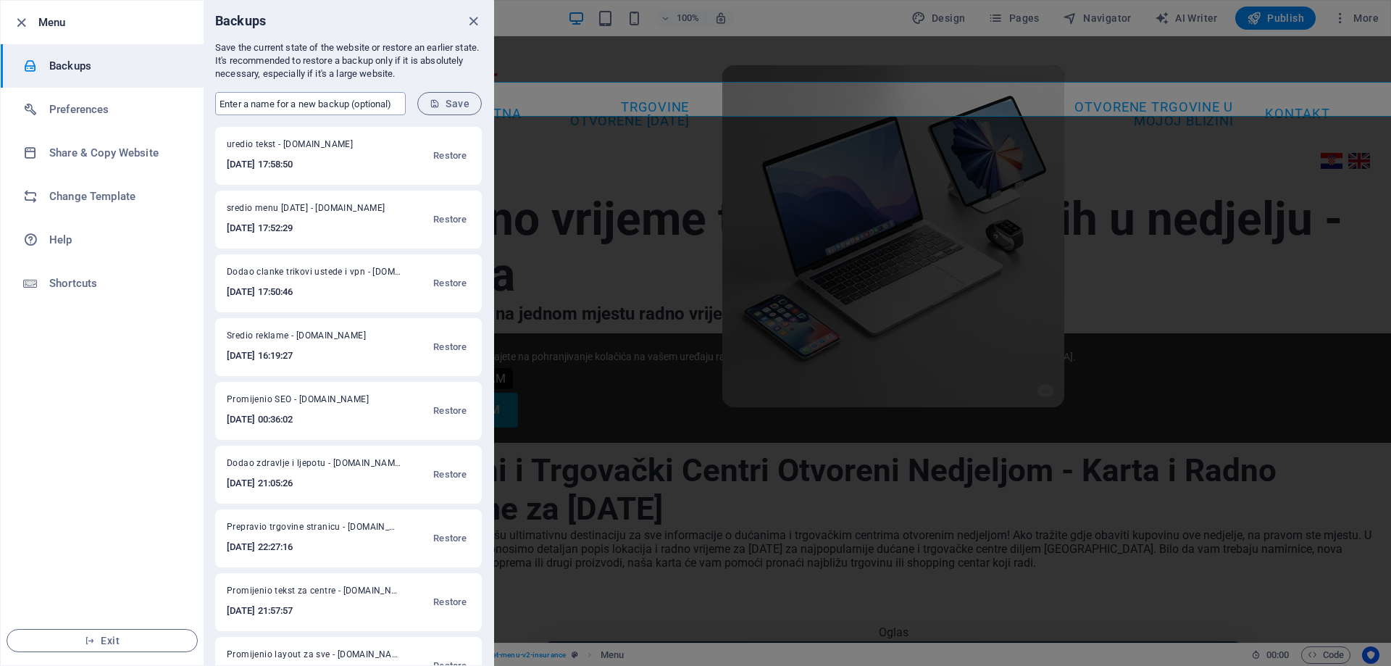
click at [275, 109] on input "text" at bounding box center [310, 103] width 191 height 23
type input "Napravio sve slike preko naseg servera"
click at [447, 98] on span "Save" at bounding box center [450, 104] width 40 height 12
click at [470, 24] on icon "close" at bounding box center [473, 21] width 17 height 17
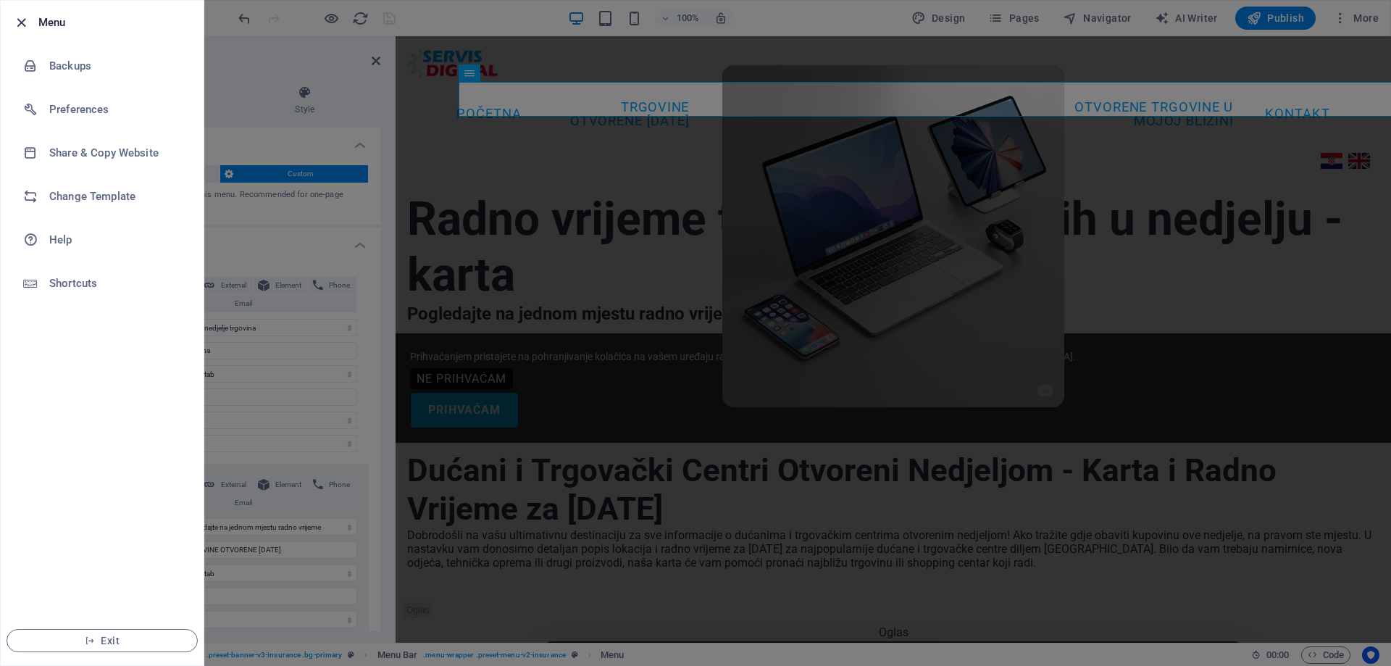
click at [18, 20] on icon "button" at bounding box center [21, 22] width 17 height 17
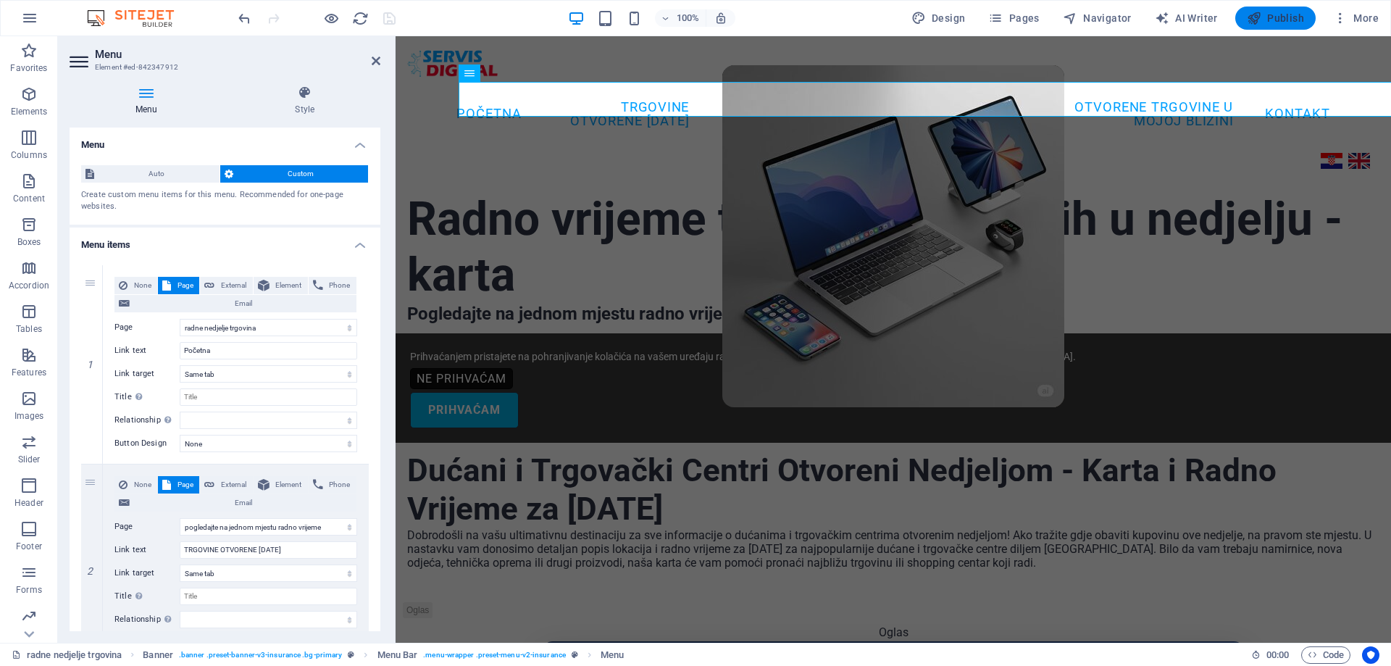
click at [1276, 17] on span "Publish" at bounding box center [1275, 18] width 57 height 14
